Goal: Information Seeking & Learning: Learn about a topic

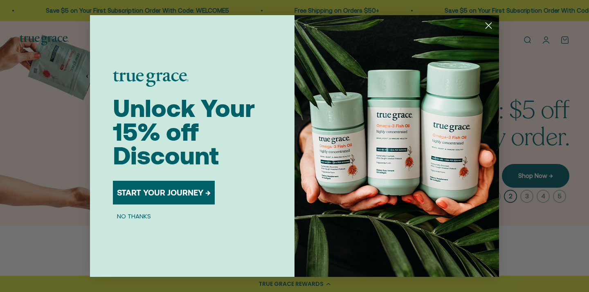
click at [491, 25] on circle "Close dialog" at bounding box center [488, 25] width 13 height 13
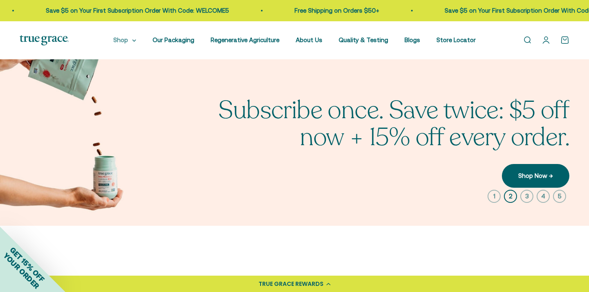
click at [130, 40] on summary "Shop" at bounding box center [124, 40] width 23 height 10
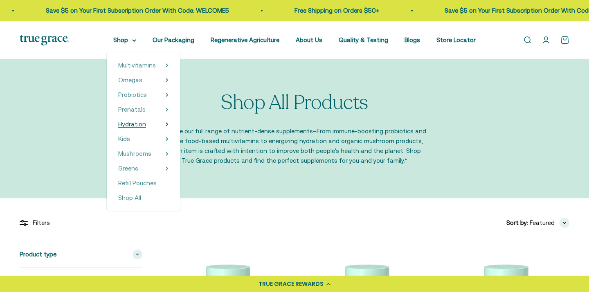
click at [144, 124] on span "Hydration" at bounding box center [132, 124] width 28 height 7
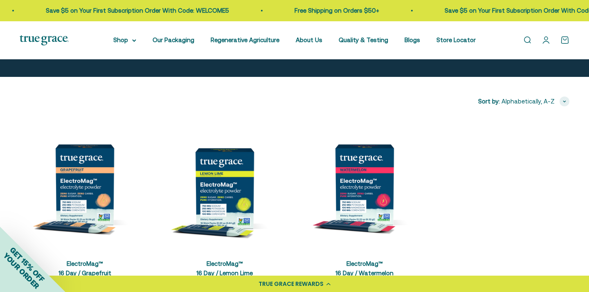
scroll to position [156, 0]
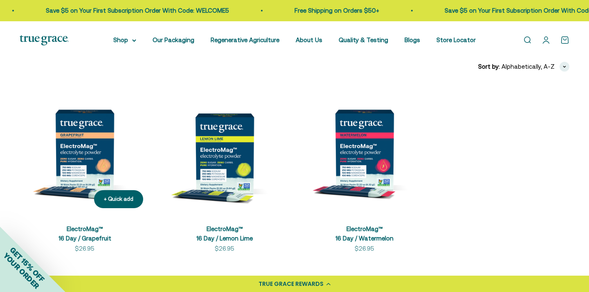
click at [92, 160] on img at bounding box center [85, 150] width 130 height 130
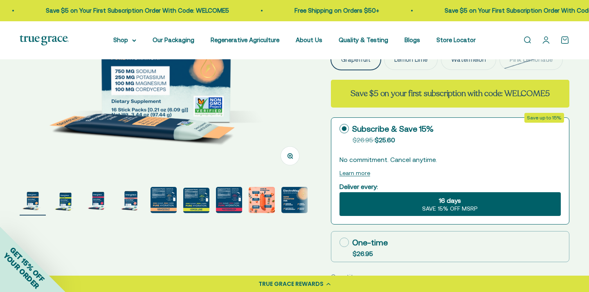
scroll to position [237, 0]
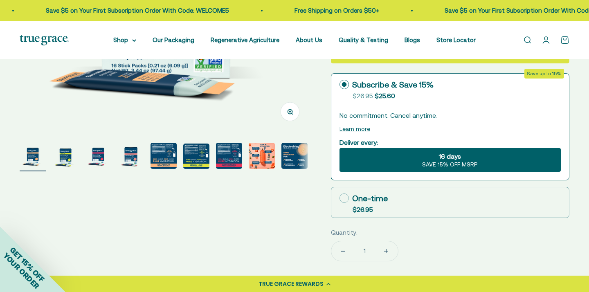
click at [170, 157] on img "Go to item 5" at bounding box center [164, 156] width 26 height 26
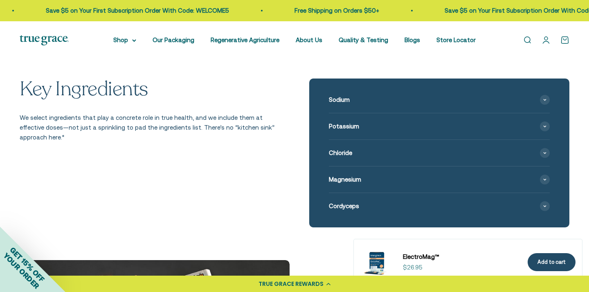
scroll to position [936, 0]
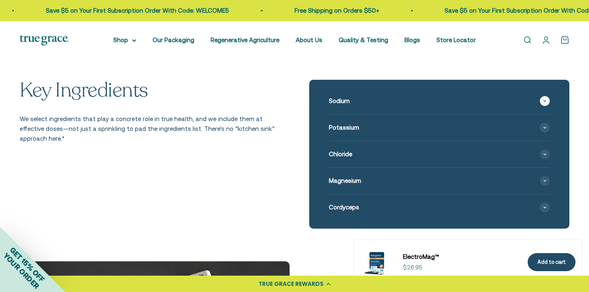
click at [344, 105] on span "Sodium" at bounding box center [339, 101] width 21 height 10
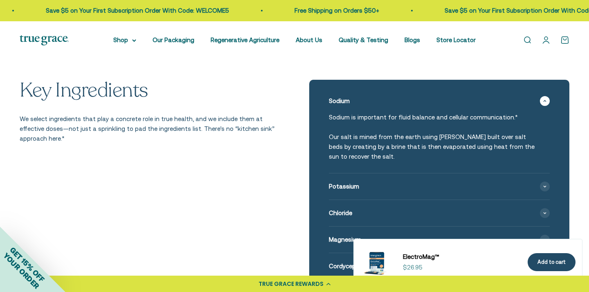
scroll to position [966, 0]
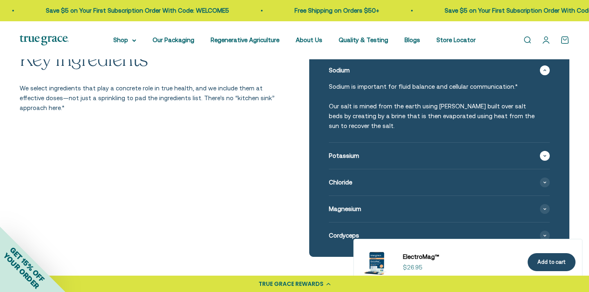
click at [543, 155] on icon at bounding box center [544, 156] width 3 height 2
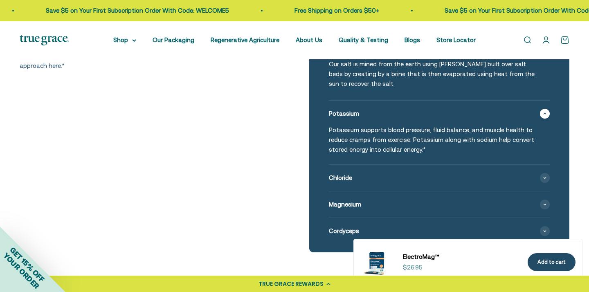
scroll to position [1013, 0]
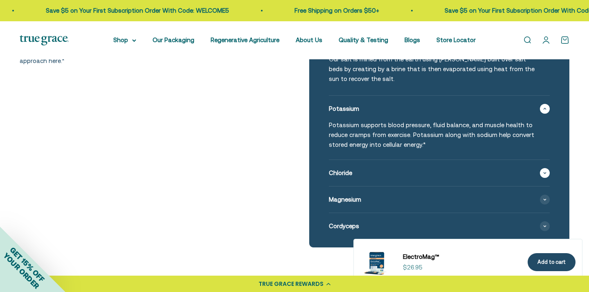
click at [544, 172] on icon at bounding box center [544, 173] width 3 height 2
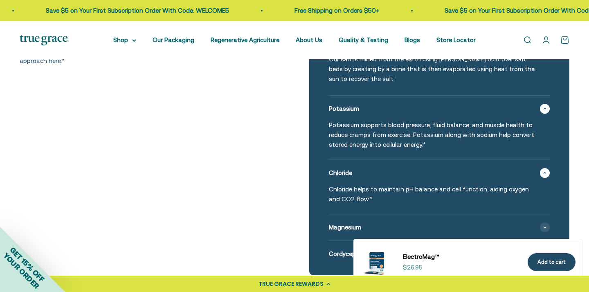
scroll to position [1058, 0]
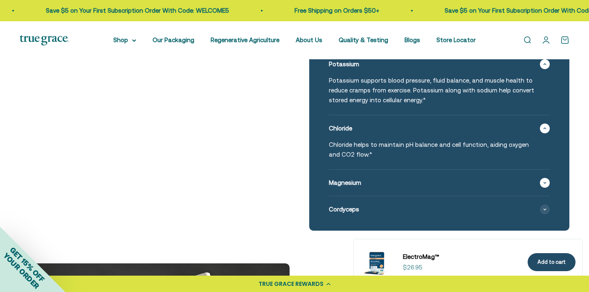
click at [549, 171] on div "Magnesium" at bounding box center [439, 183] width 221 height 26
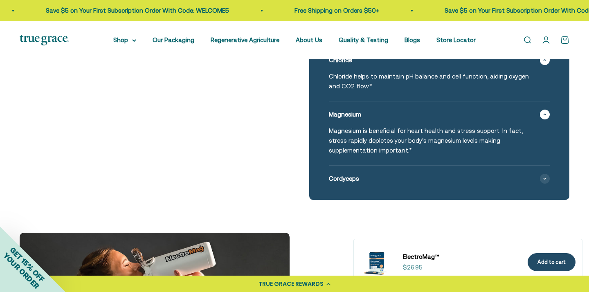
scroll to position [1128, 0]
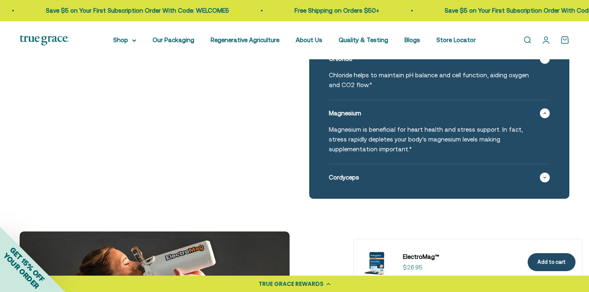
click at [544, 173] on span at bounding box center [545, 178] width 10 height 10
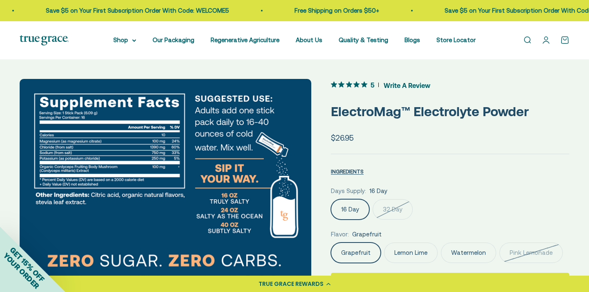
scroll to position [0, 0]
click at [178, 41] on link "Our Packaging" at bounding box center [174, 39] width 42 height 7
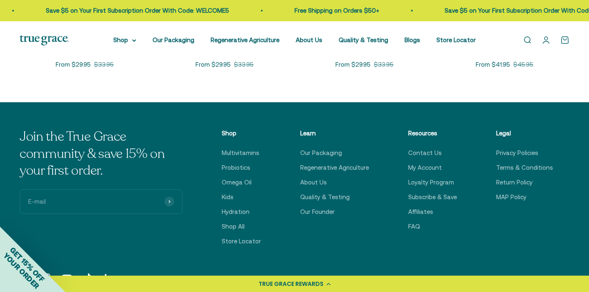
scroll to position [2239, 0]
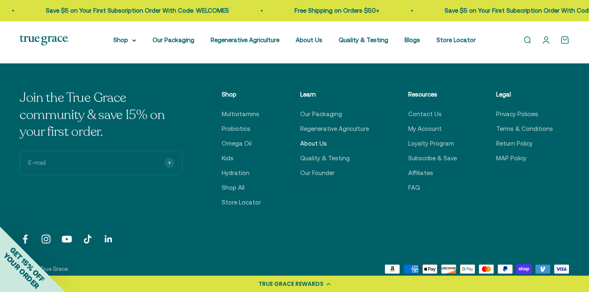
click at [309, 139] on link "About Us" at bounding box center [313, 144] width 27 height 10
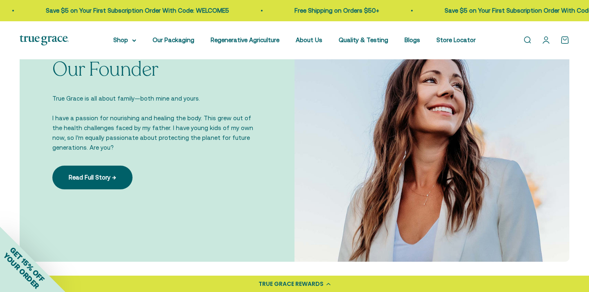
scroll to position [558, 0]
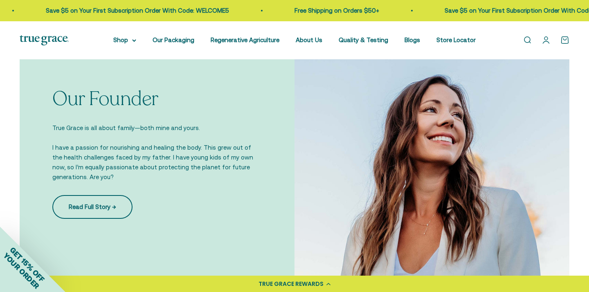
click at [76, 211] on link "Read Full Story →" at bounding box center [92, 207] width 80 height 24
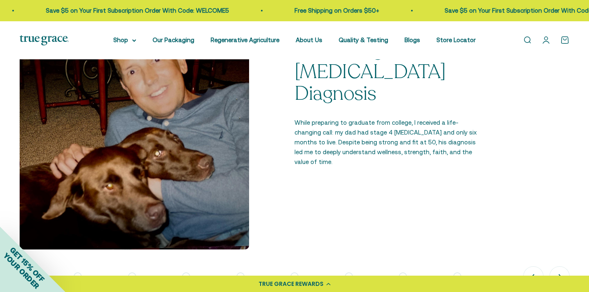
scroll to position [627, 0]
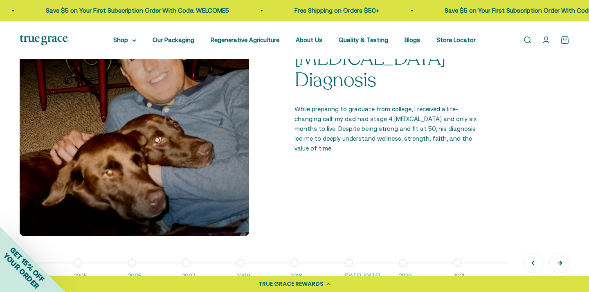
click at [558, 262] on button "Next" at bounding box center [560, 263] width 20 height 20
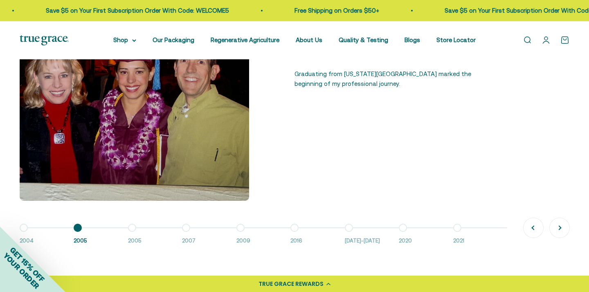
scroll to position [664, 0]
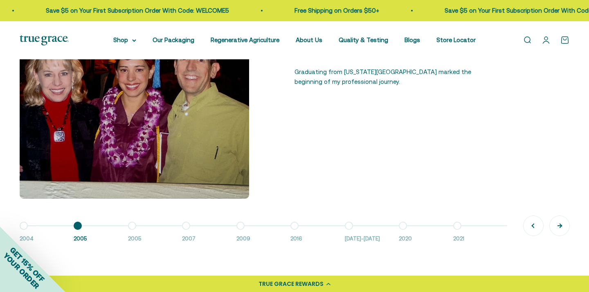
click at [562, 229] on button "Next" at bounding box center [560, 226] width 20 height 20
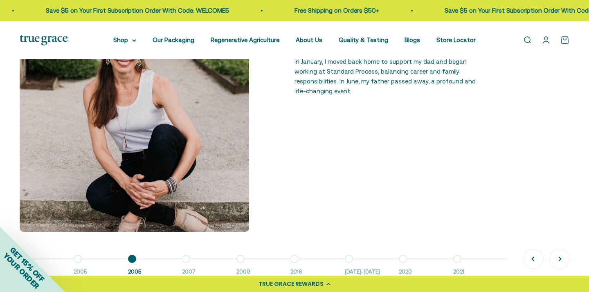
scroll to position [633, 0]
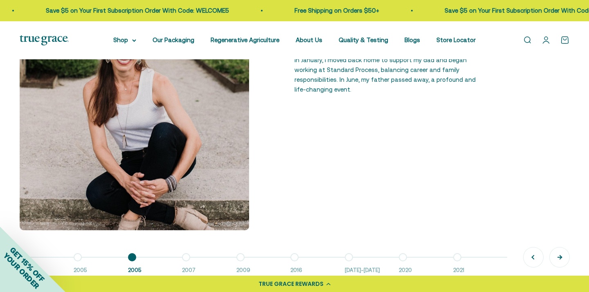
click at [559, 255] on button "Next" at bounding box center [560, 257] width 20 height 20
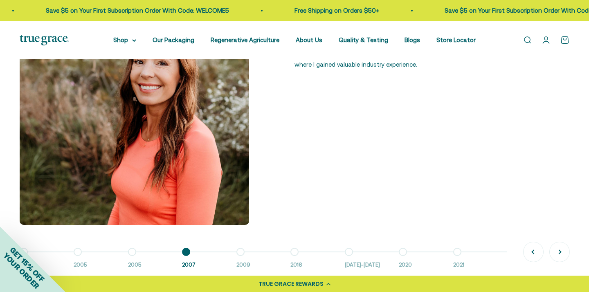
scroll to position [640, 0]
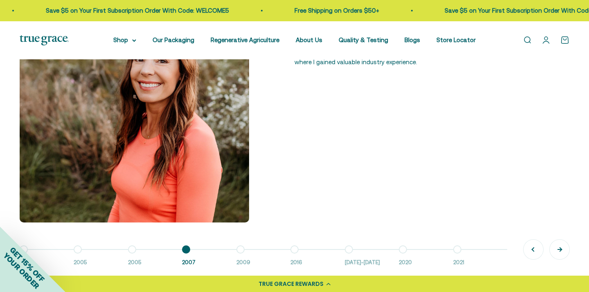
click at [561, 249] on button "Next" at bounding box center [560, 250] width 20 height 20
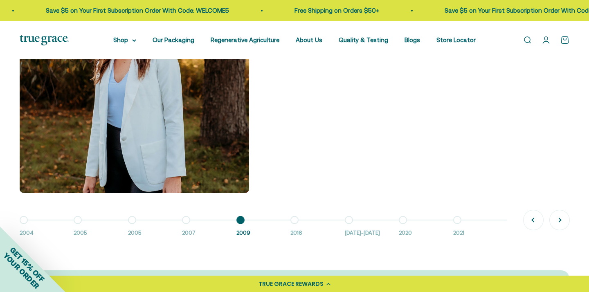
scroll to position [677, 0]
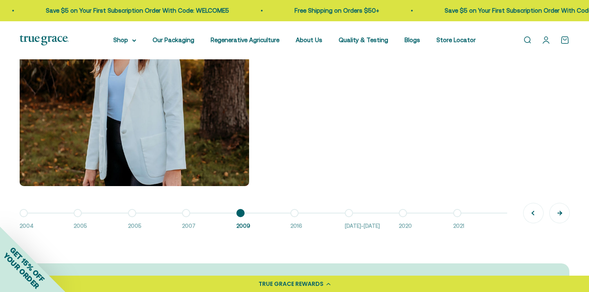
click at [558, 214] on button "Next" at bounding box center [560, 213] width 20 height 20
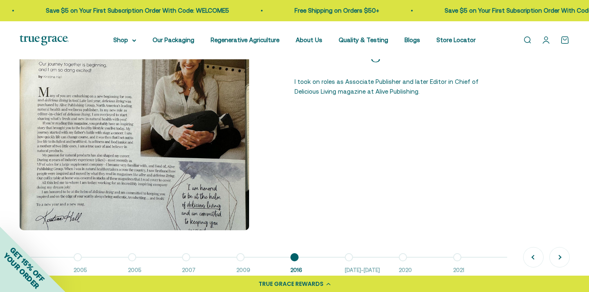
scroll to position [647, 0]
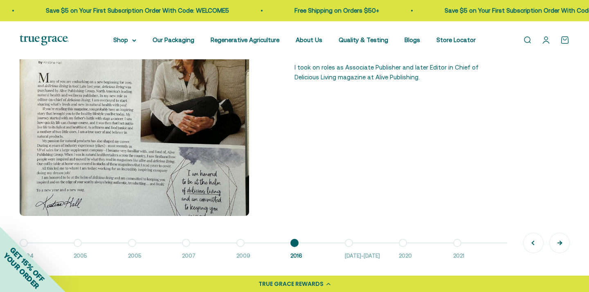
click at [559, 240] on button "Next" at bounding box center [560, 243] width 20 height 20
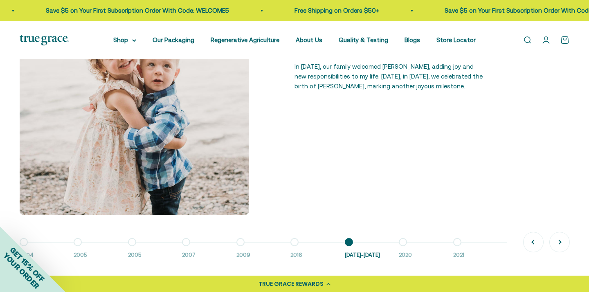
scroll to position [649, 0]
click at [559, 239] on button "Next" at bounding box center [560, 241] width 20 height 20
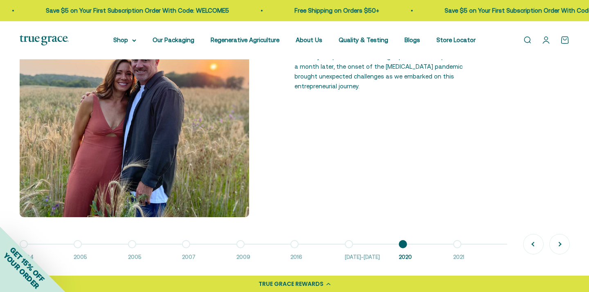
scroll to position [646, 0]
click at [558, 243] on button "Next" at bounding box center [560, 244] width 20 height 20
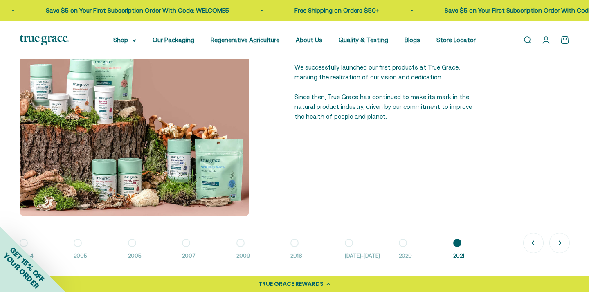
scroll to position [659, 0]
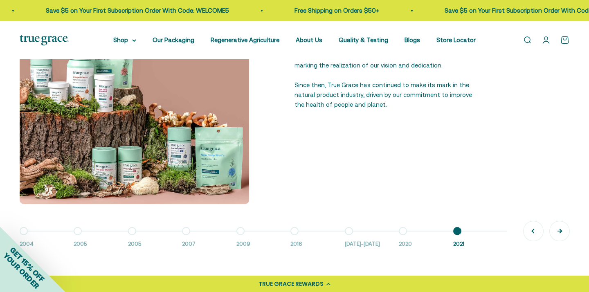
click at [560, 235] on button "Next" at bounding box center [560, 231] width 20 height 20
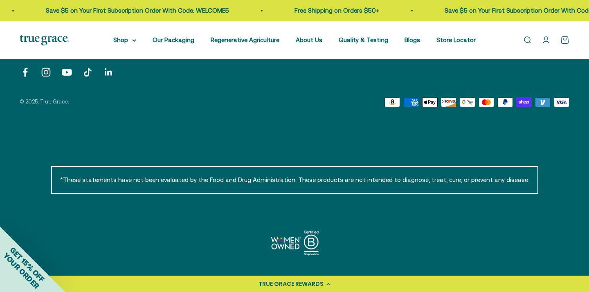
scroll to position [1499, 0]
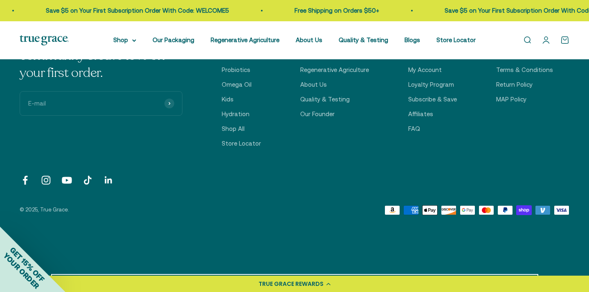
click at [42, 175] on link "Follow on Instagram" at bounding box center [45, 180] width 11 height 11
